Goal: Transaction & Acquisition: Obtain resource

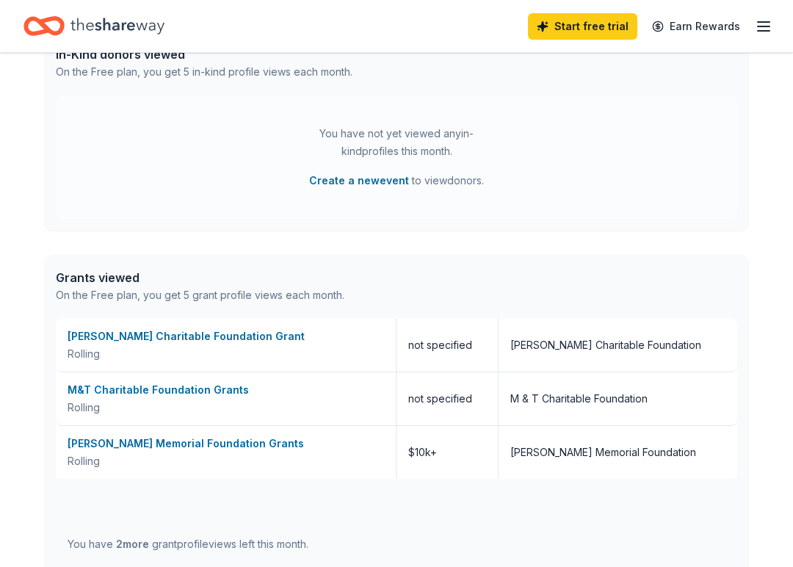
scroll to position [440, 0]
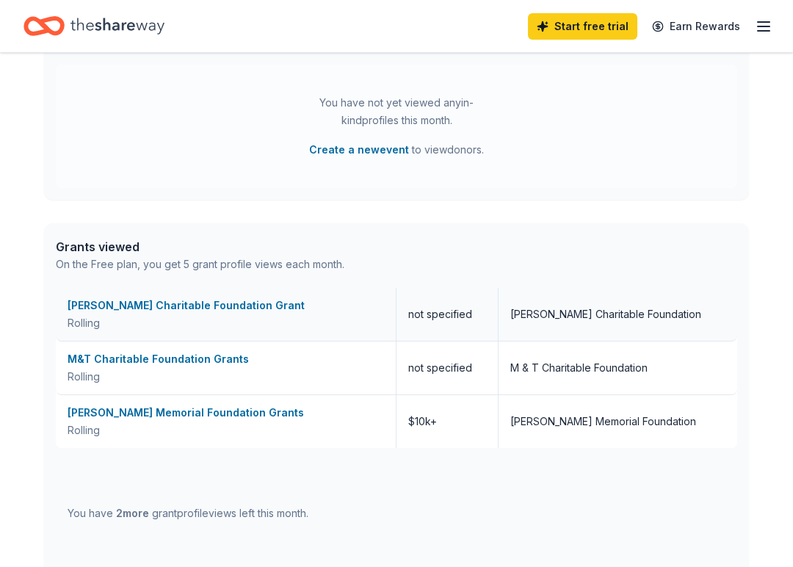
click at [195, 300] on div "Vicky Collins Charitable Foundation Grant" at bounding box center [226, 306] width 316 height 18
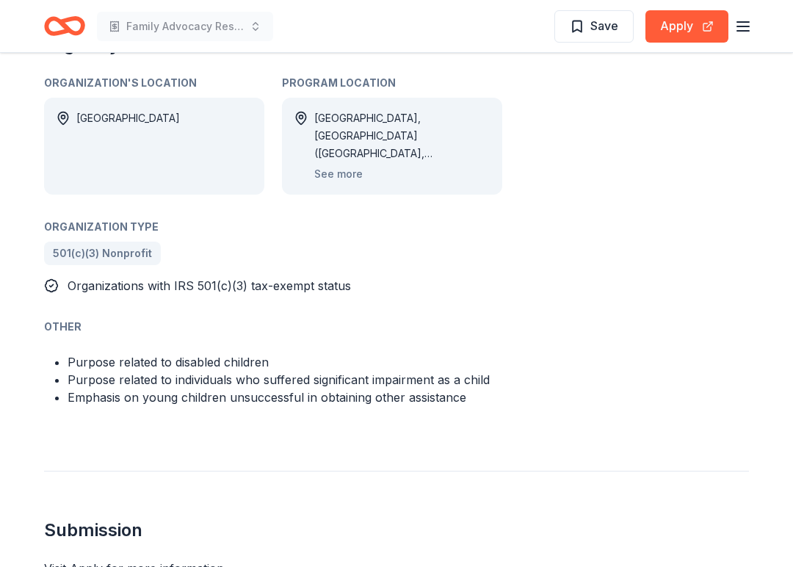
scroll to position [775, 0]
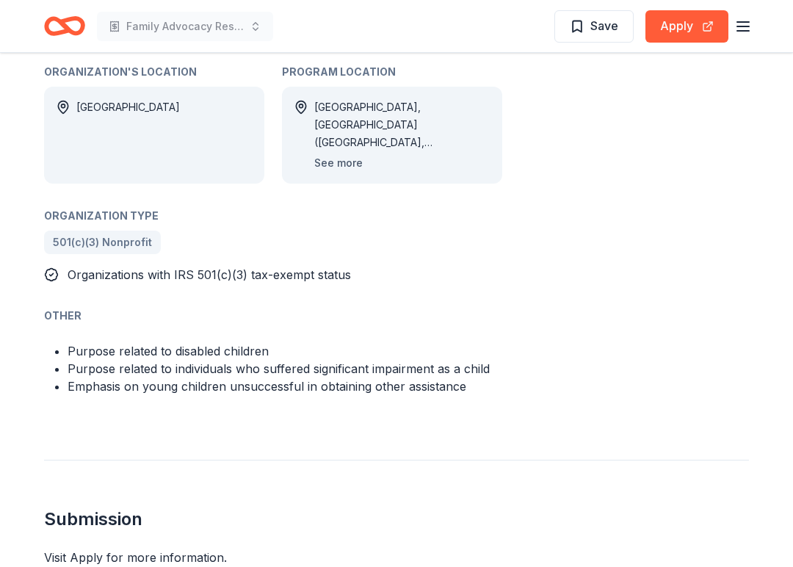
click at [329, 164] on button "See more" at bounding box center [338, 163] width 48 height 18
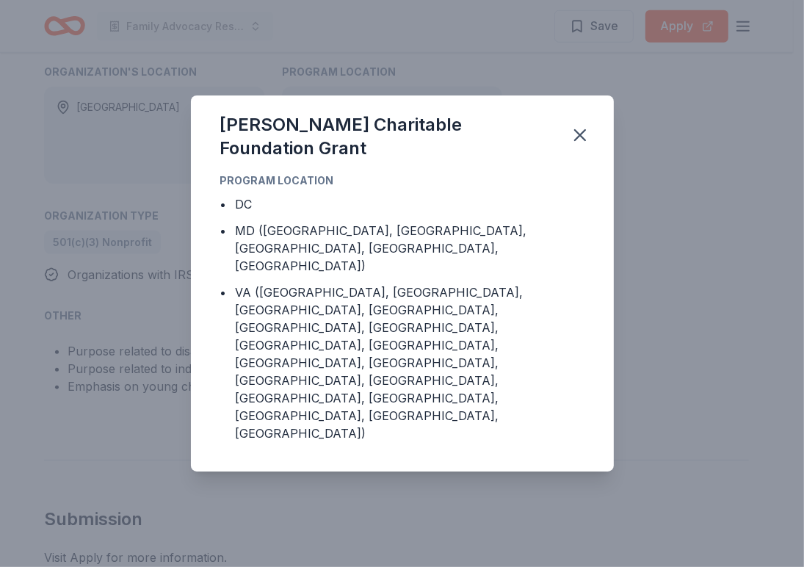
click at [636, 246] on div "Vicky Collins Charitable Foundation Grant Program Location • DC • MD (Calvert C…" at bounding box center [402, 283] width 804 height 567
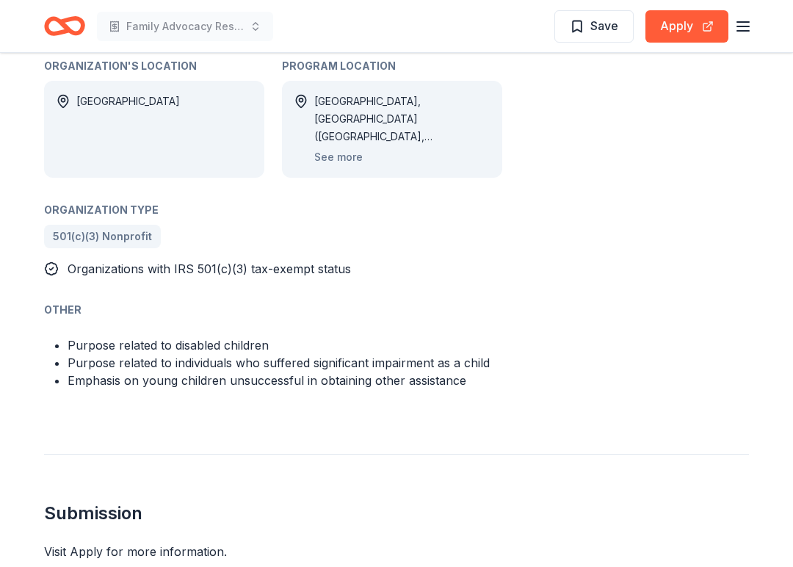
scroll to position [771, 0]
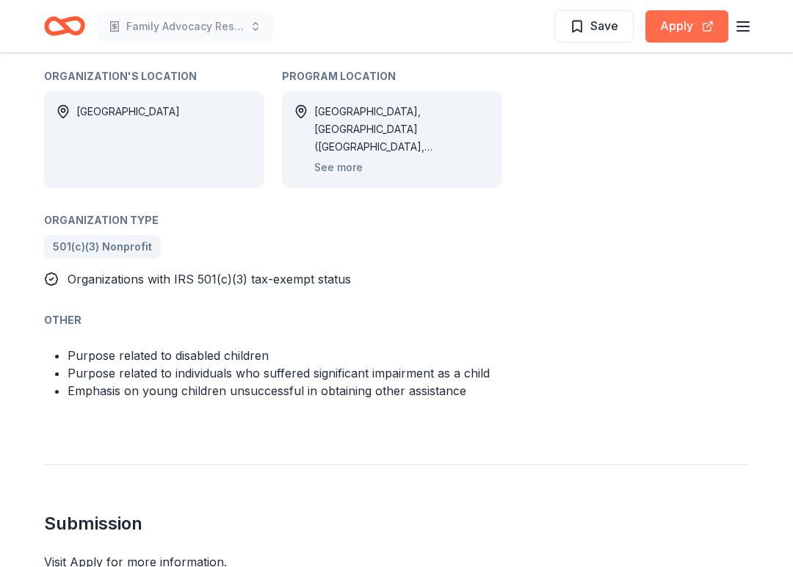
click at [670, 21] on button "Apply" at bounding box center [686, 26] width 83 height 32
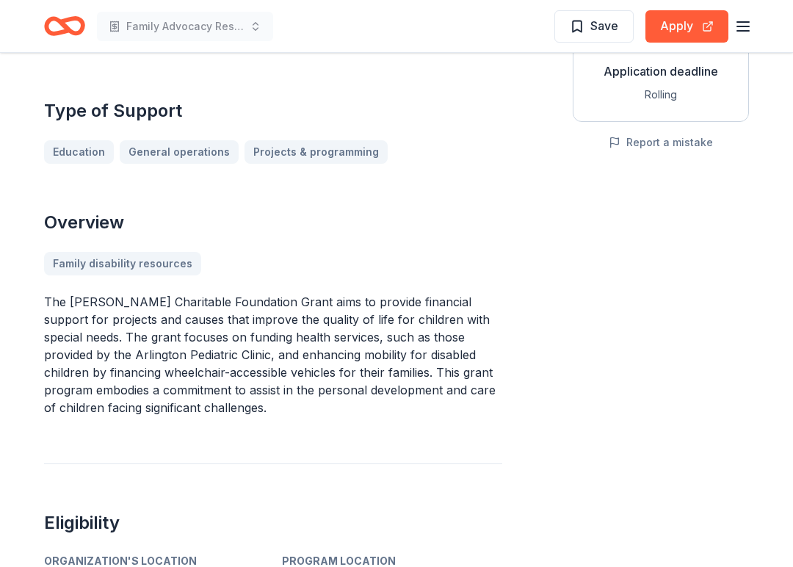
scroll to position [257, 0]
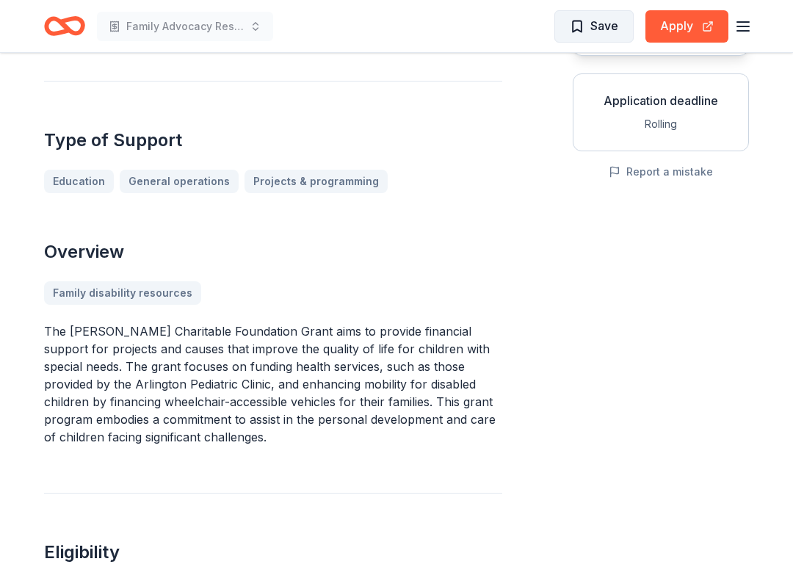
click at [573, 29] on span "Save" at bounding box center [594, 25] width 48 height 19
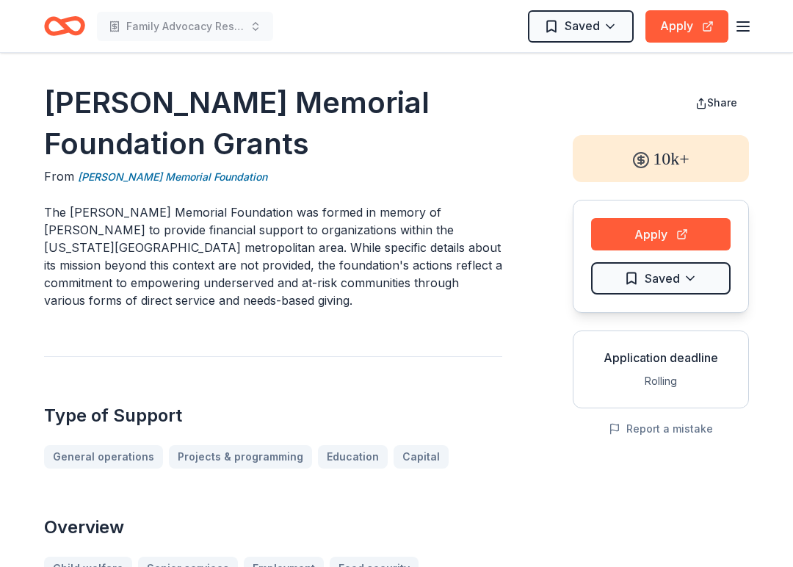
scroll to position [1929, 0]
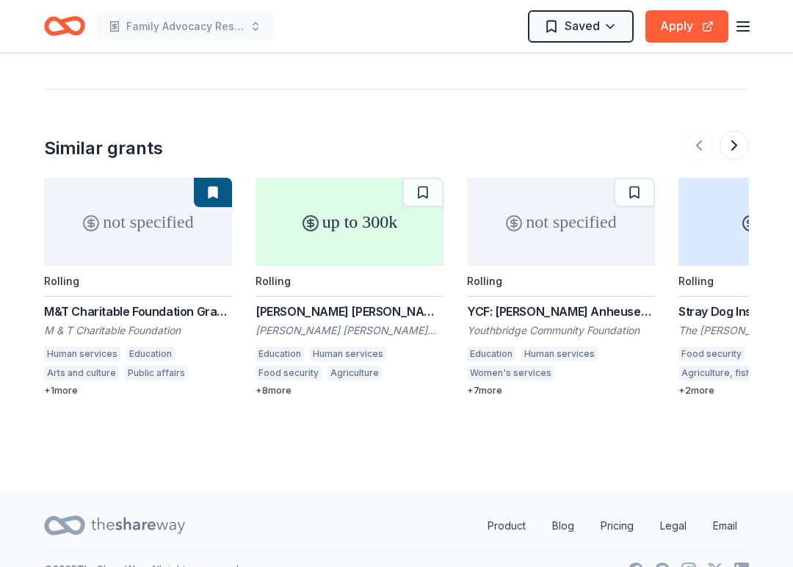
click at [333, 233] on div "up to 300k" at bounding box center [349, 222] width 188 height 88
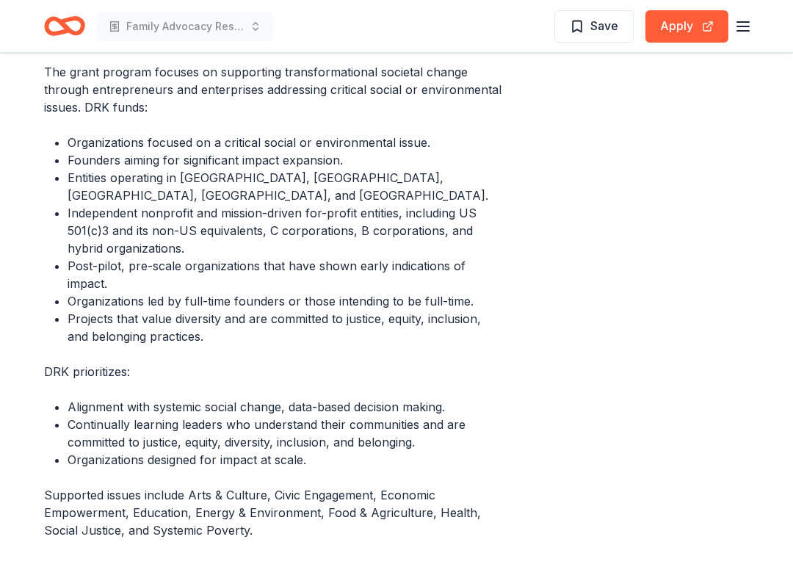
scroll to position [587, 0]
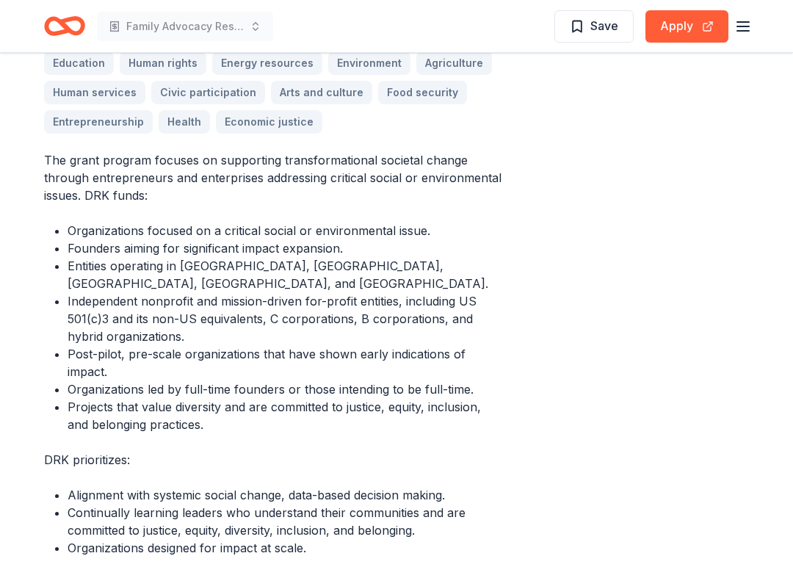
click at [582, 27] on span "Save" at bounding box center [594, 25] width 48 height 19
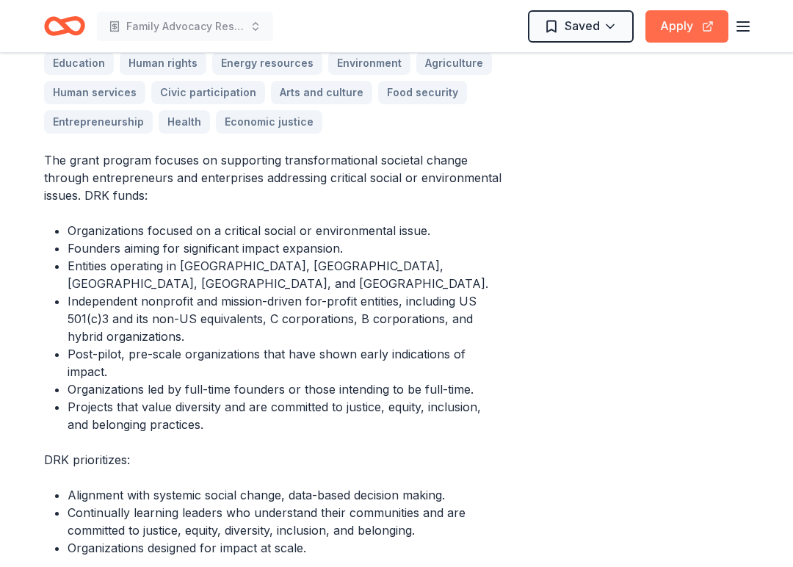
click at [676, 26] on button "Apply" at bounding box center [686, 26] width 83 height 32
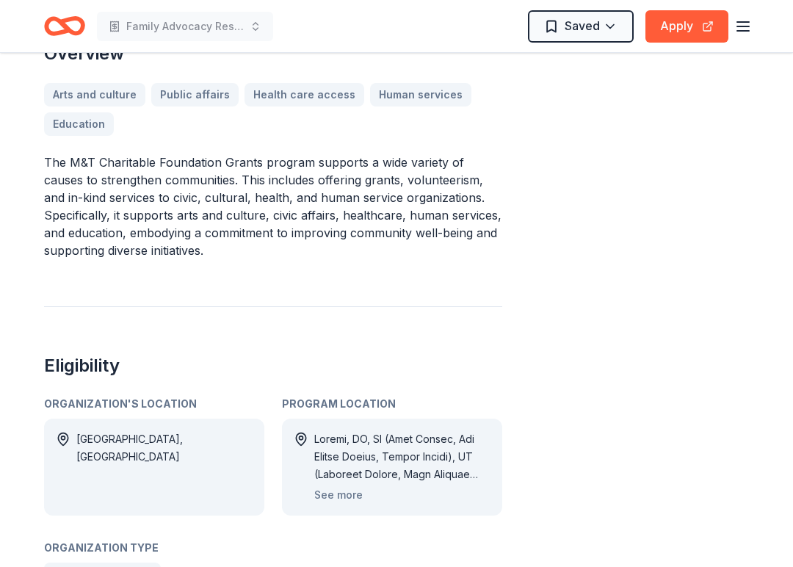
scroll to position [440, 0]
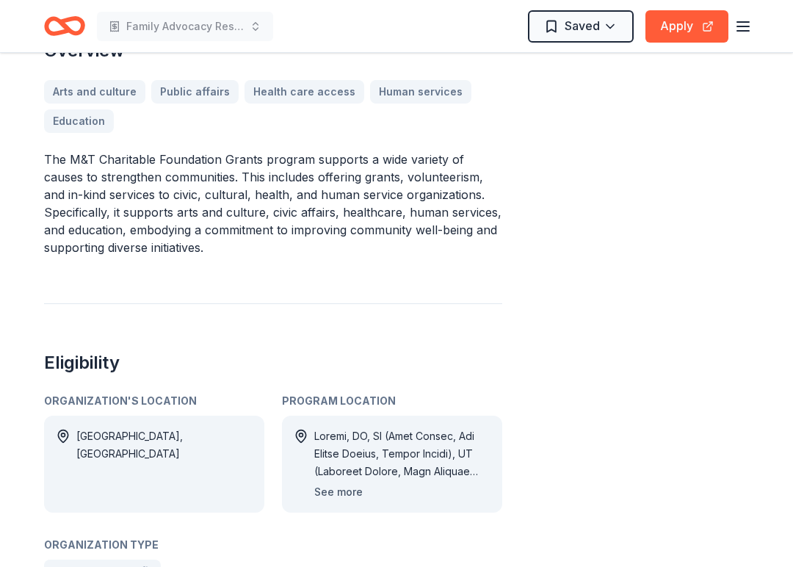
click at [343, 493] on button "See more" at bounding box center [338, 492] width 48 height 18
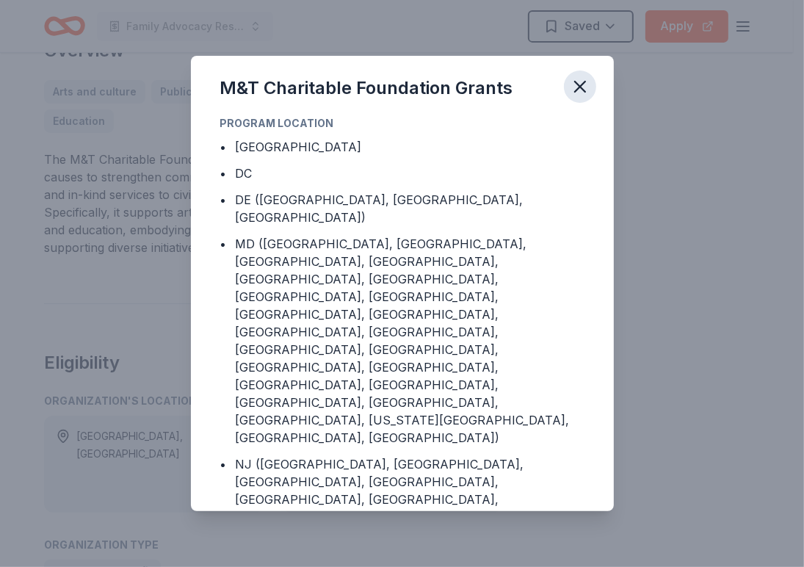
click at [583, 88] on icon "button" at bounding box center [580, 86] width 21 height 21
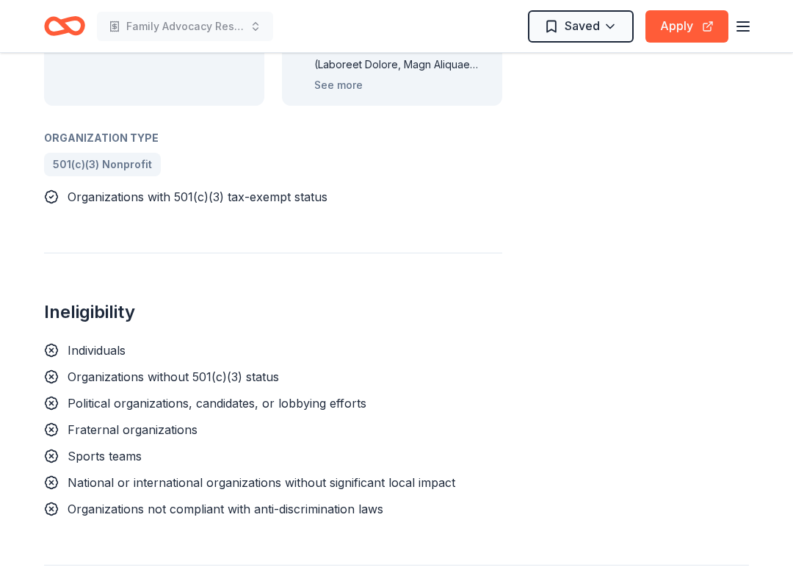
scroll to position [881, 0]
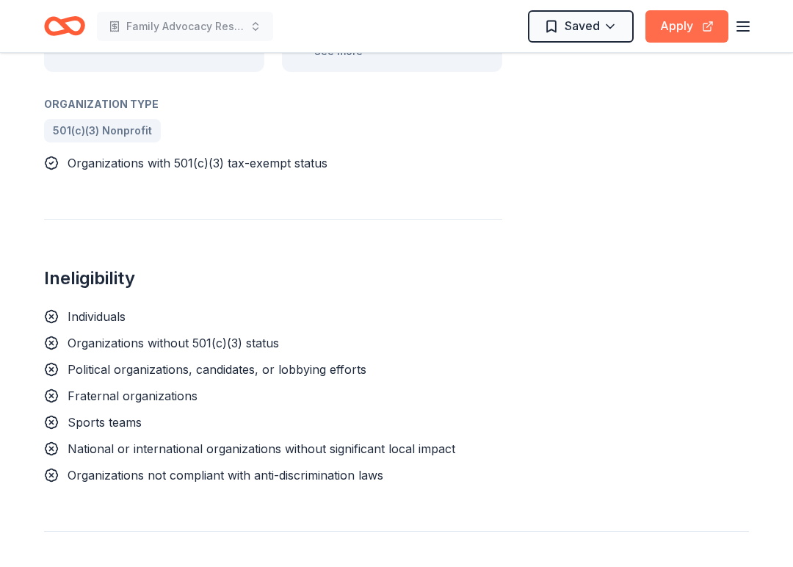
click at [667, 30] on button "Apply" at bounding box center [686, 26] width 83 height 32
